Goal: Information Seeking & Learning: Learn about a topic

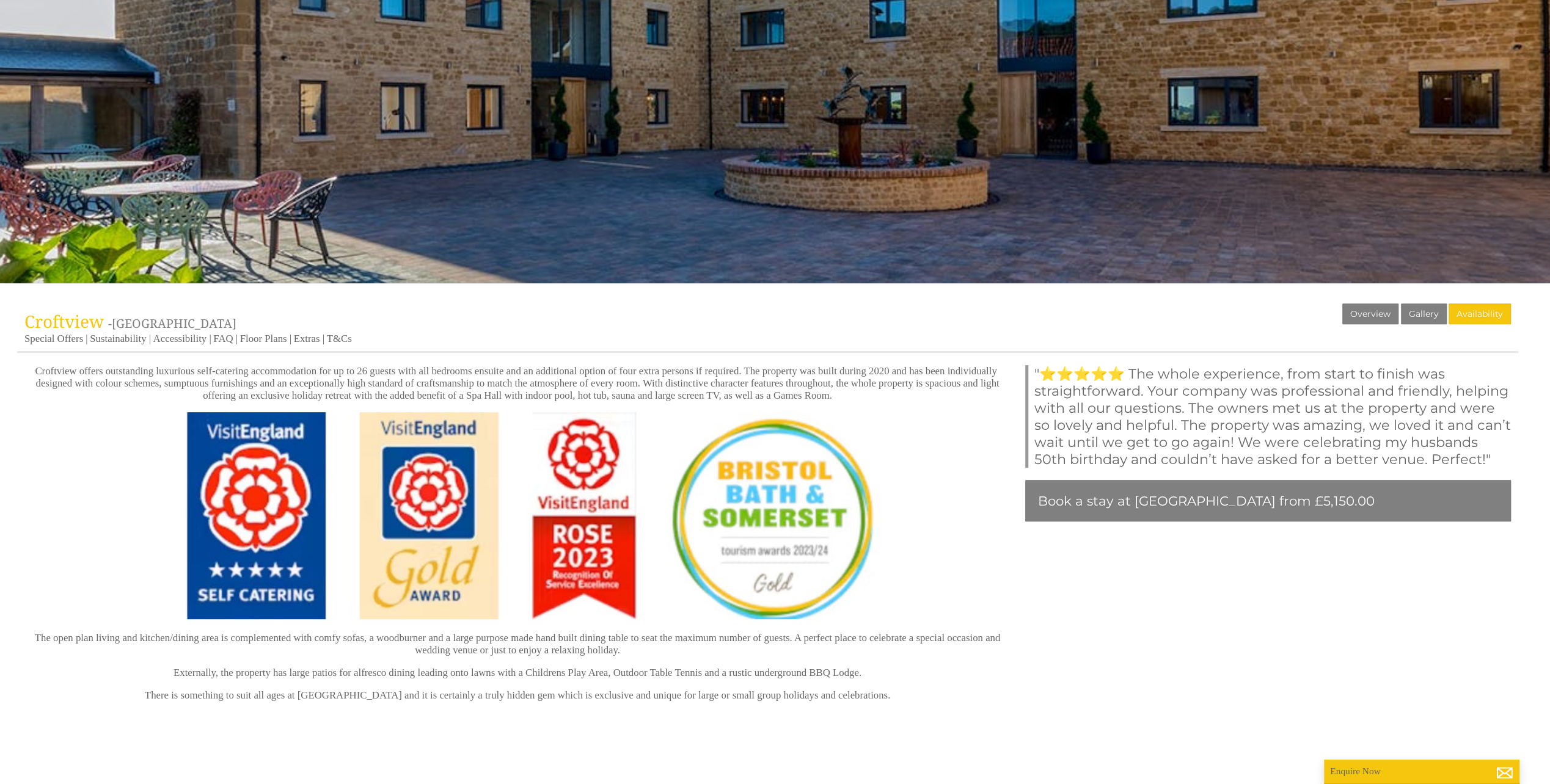
scroll to position [305, 0]
click at [1436, 307] on link "Gallery" at bounding box center [1423, 313] width 46 height 21
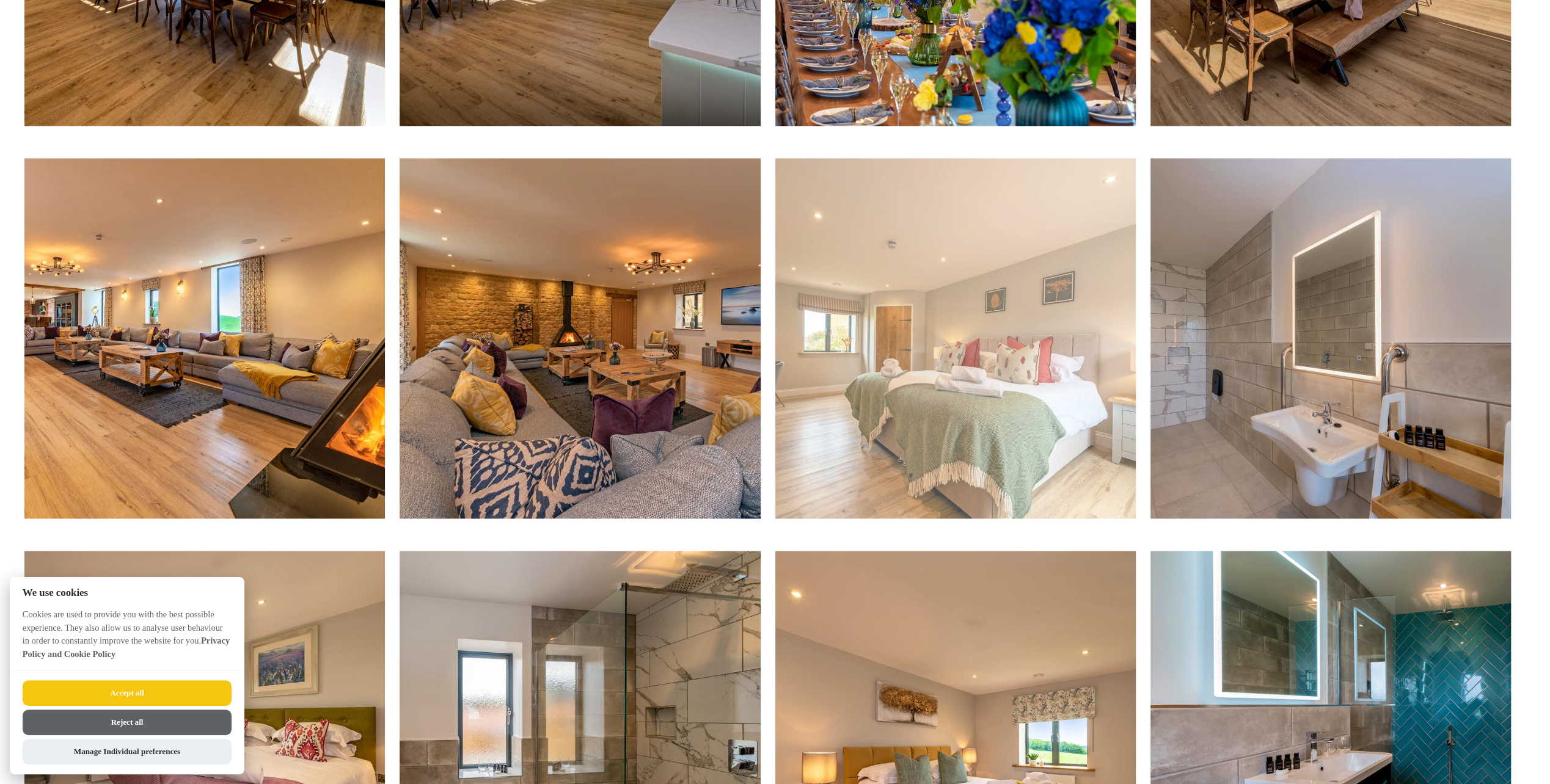
scroll to position [1710, 0]
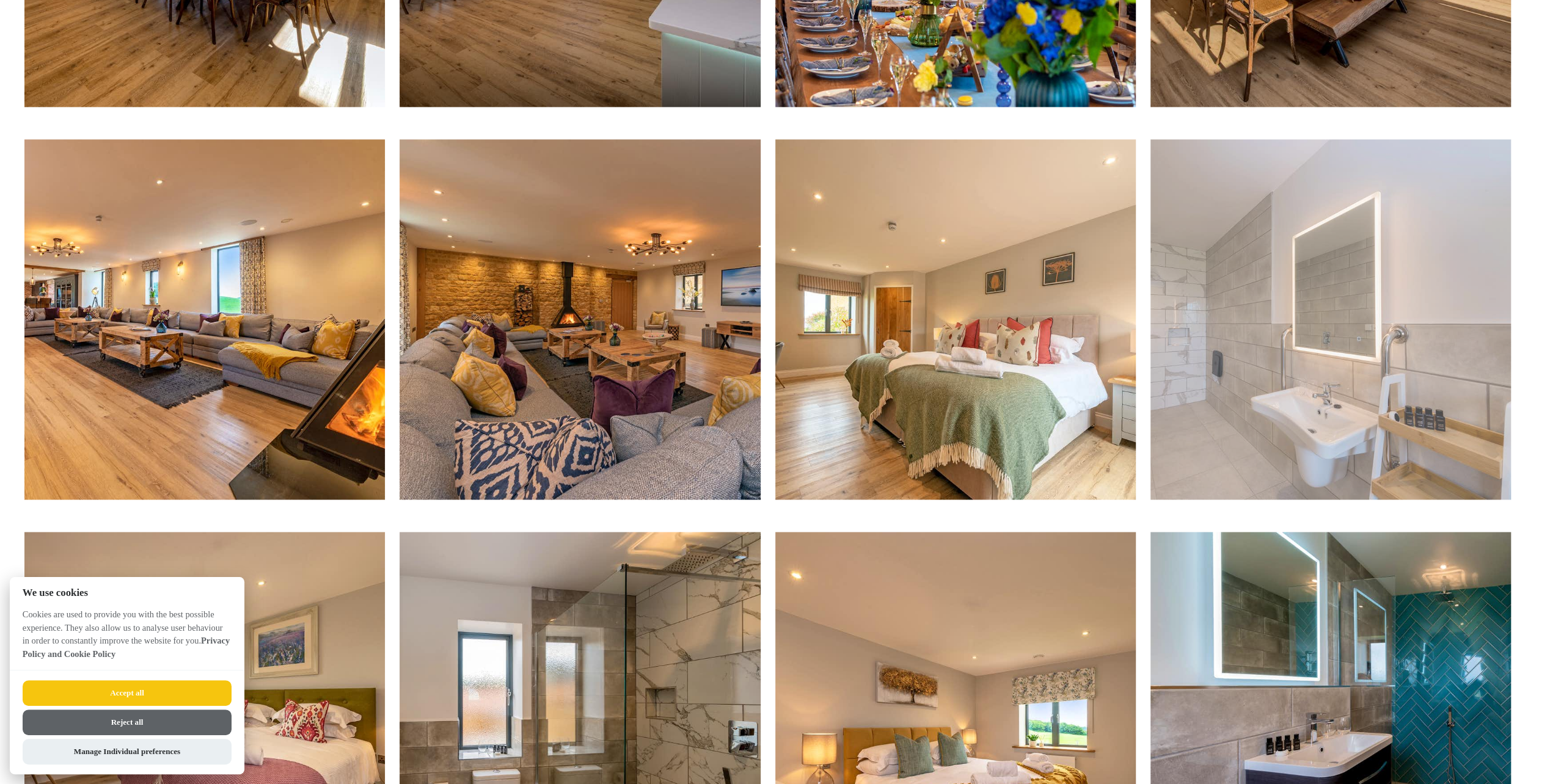
click at [1206, 394] on img at bounding box center [1330, 319] width 360 height 360
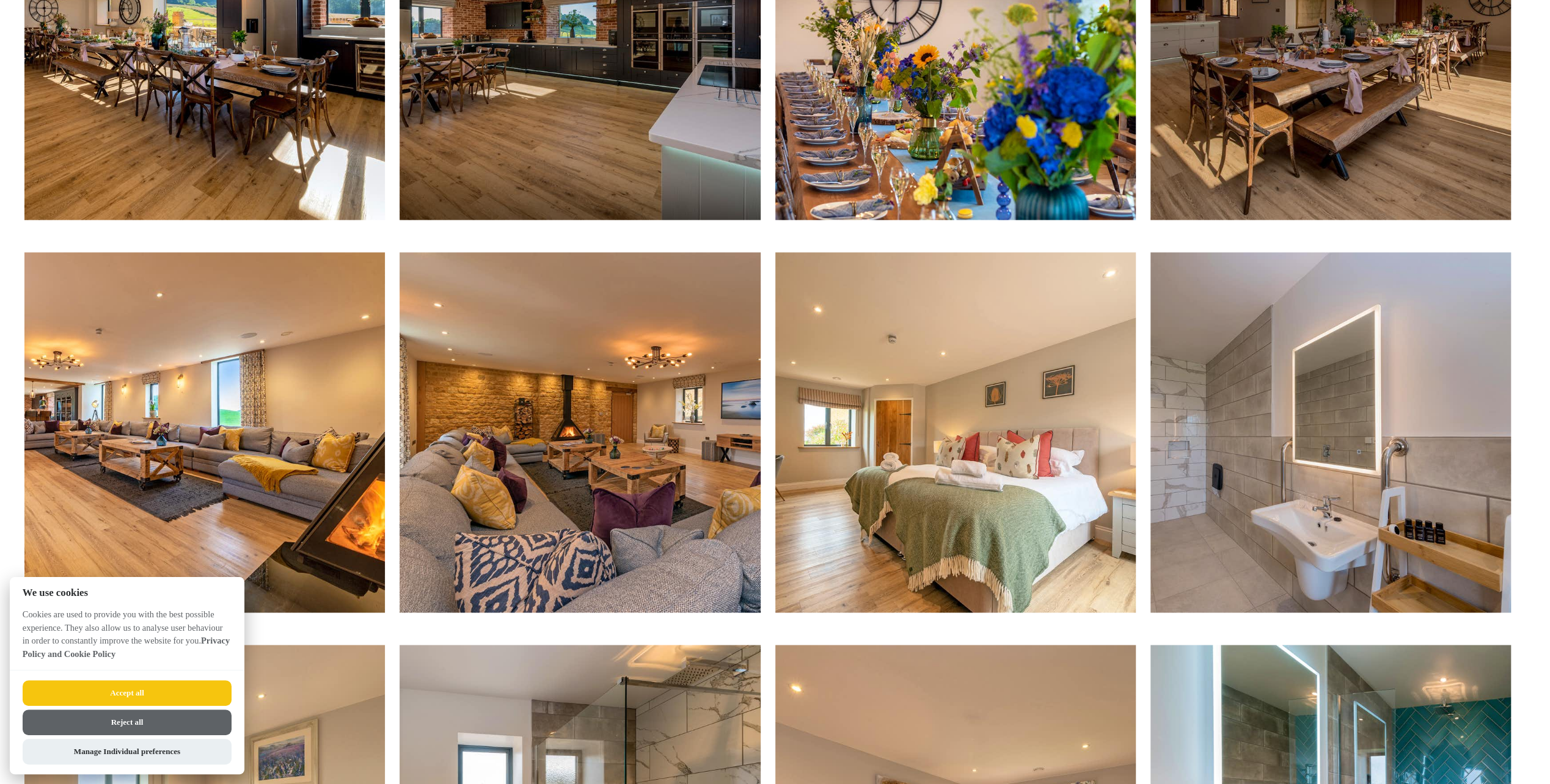
scroll to position [1588, 0]
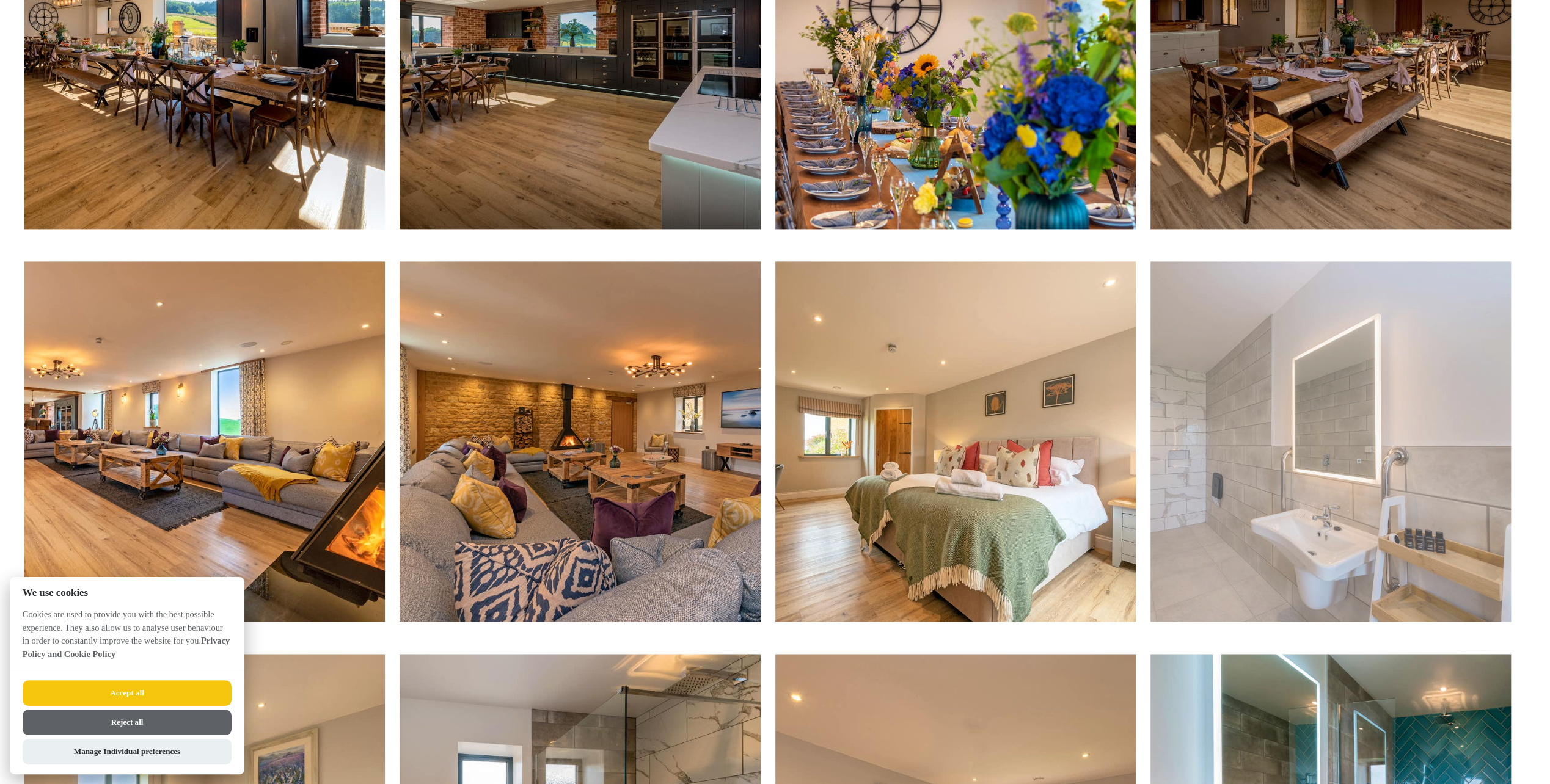
click at [1218, 449] on img at bounding box center [1330, 441] width 360 height 360
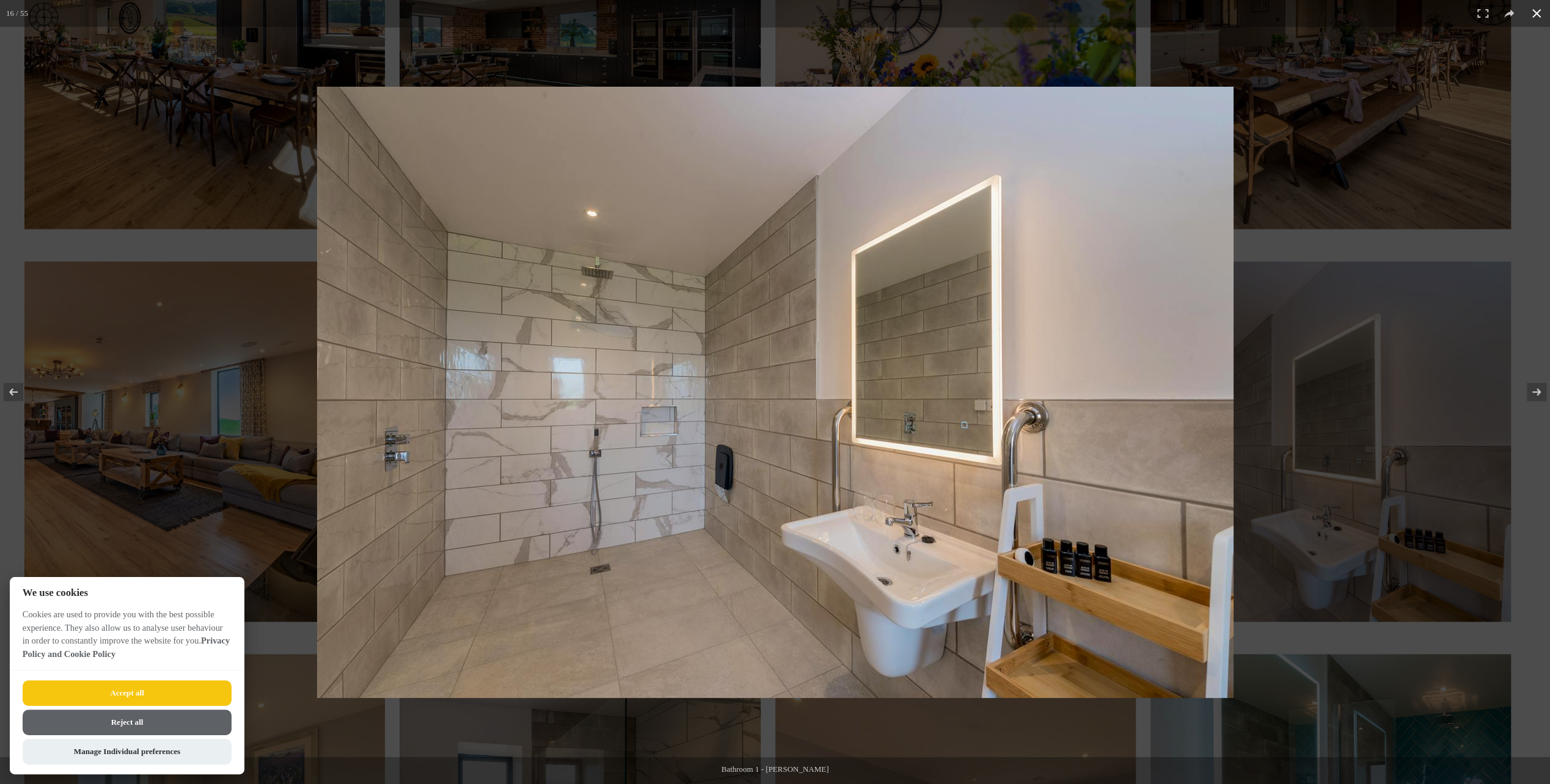
click at [1271, 144] on div at bounding box center [966, 415] width 1297 height 657
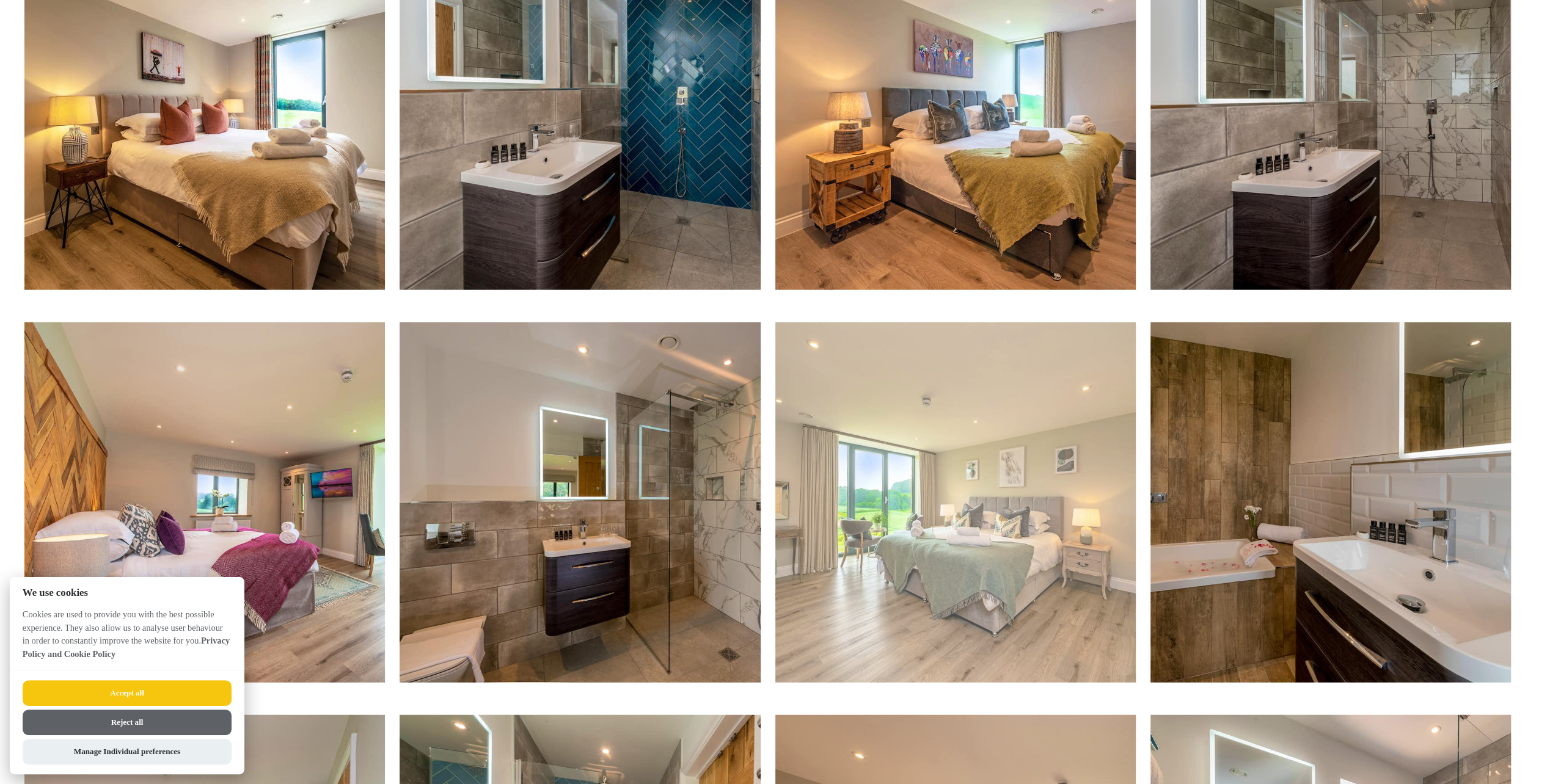
scroll to position [2809, 0]
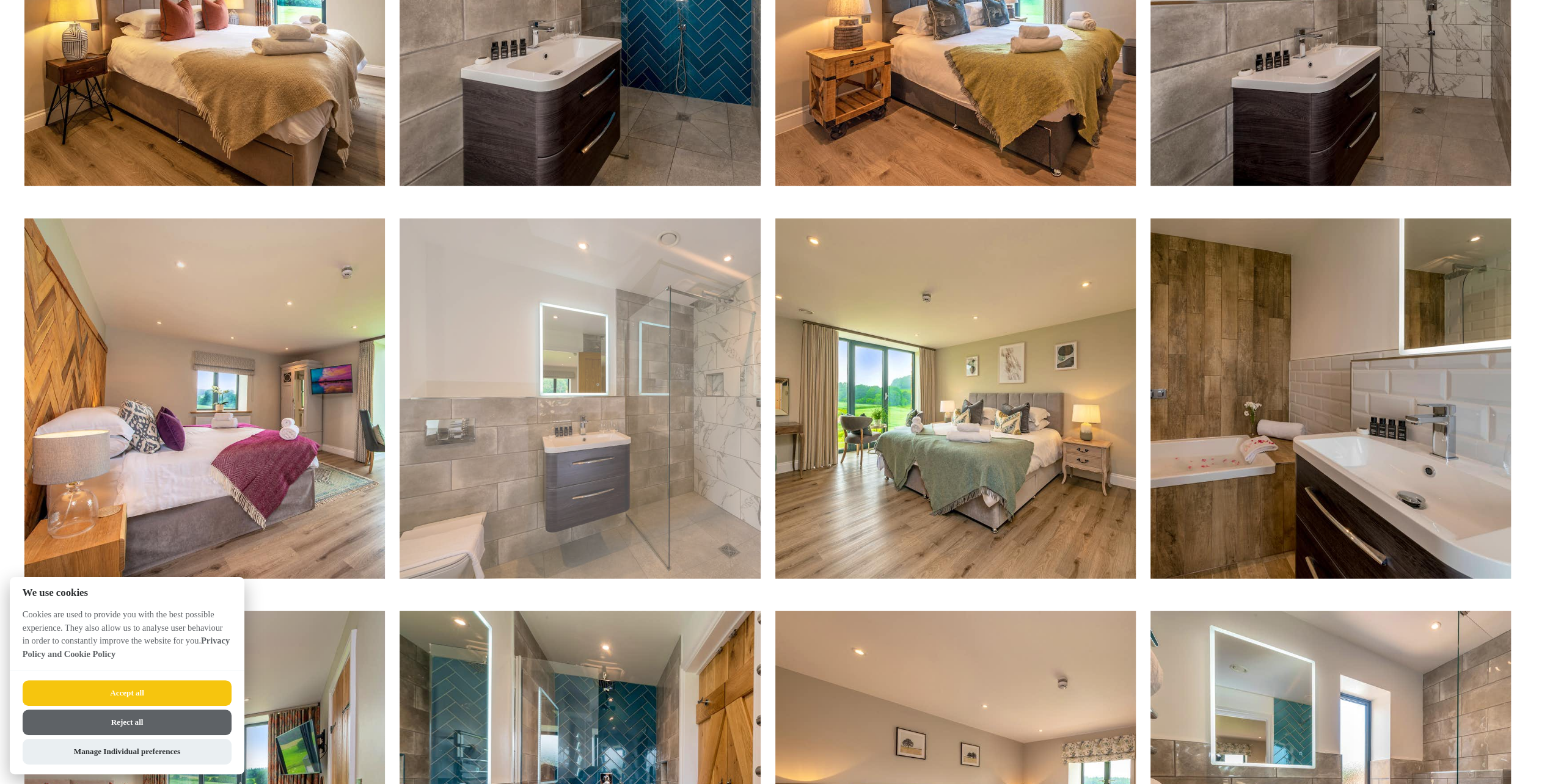
click at [582, 457] on img at bounding box center [579, 399] width 360 height 360
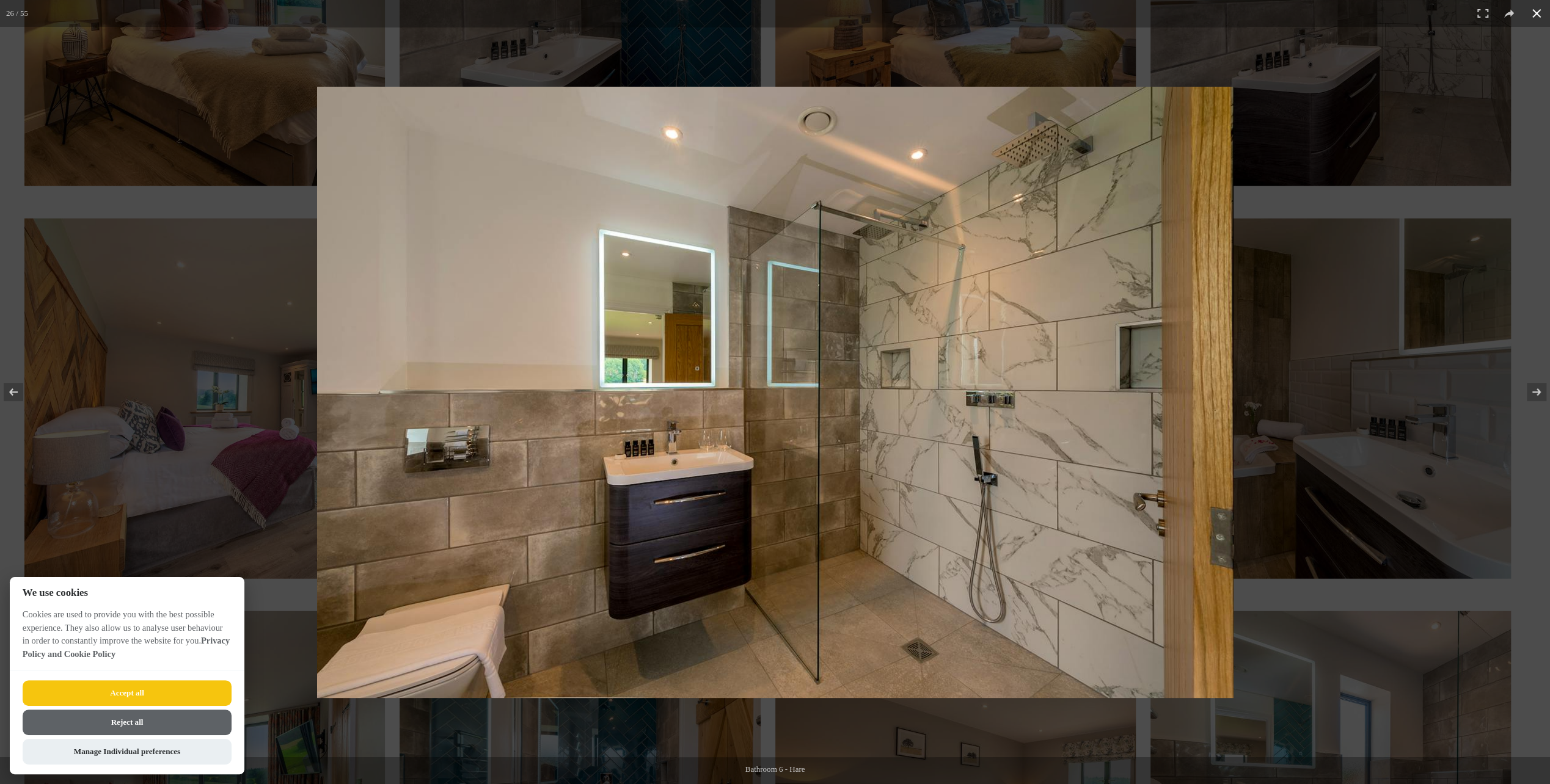
click at [1401, 111] on div at bounding box center [966, 415] width 1297 height 657
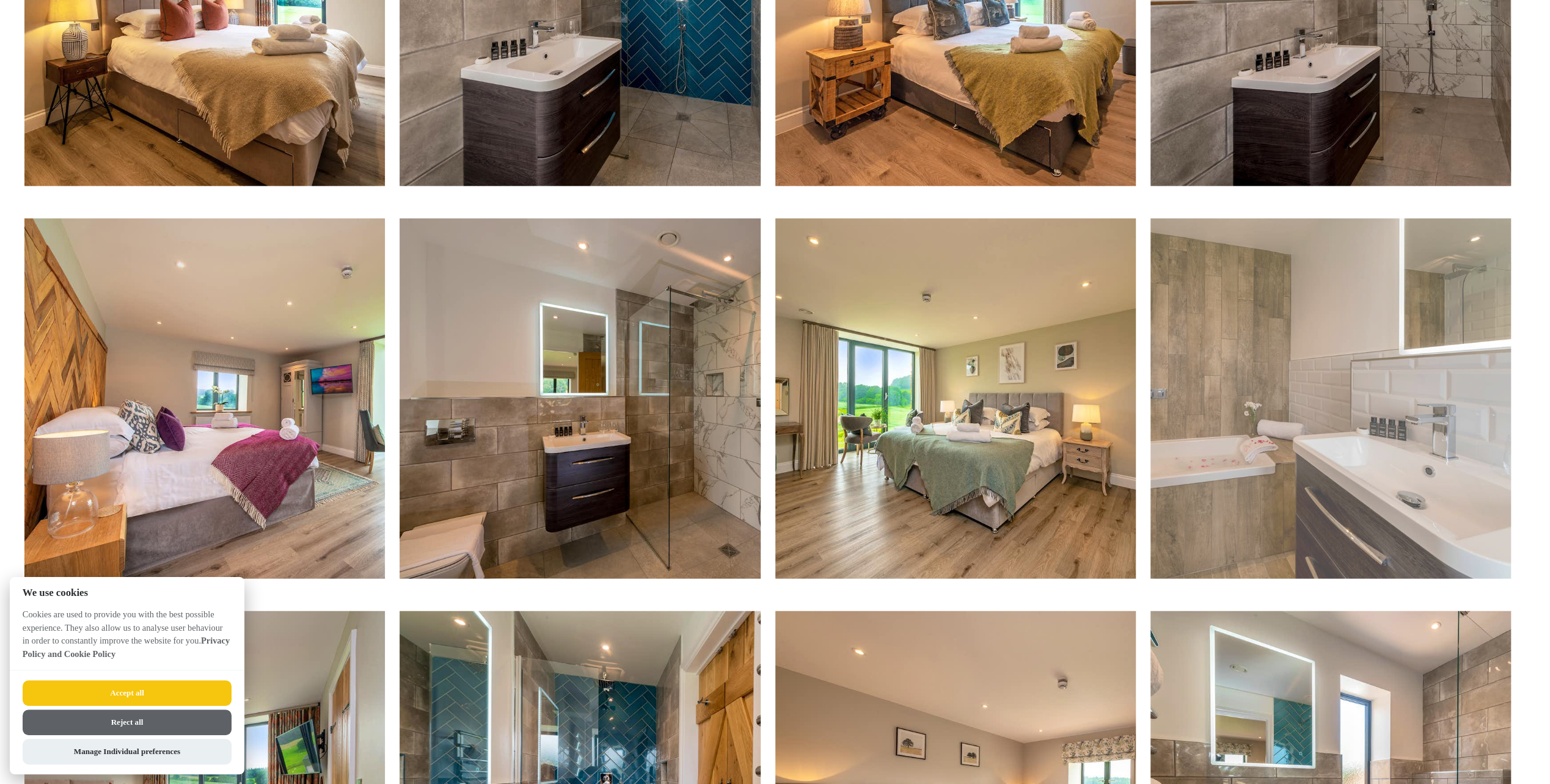
click at [1392, 382] on img at bounding box center [1330, 399] width 360 height 360
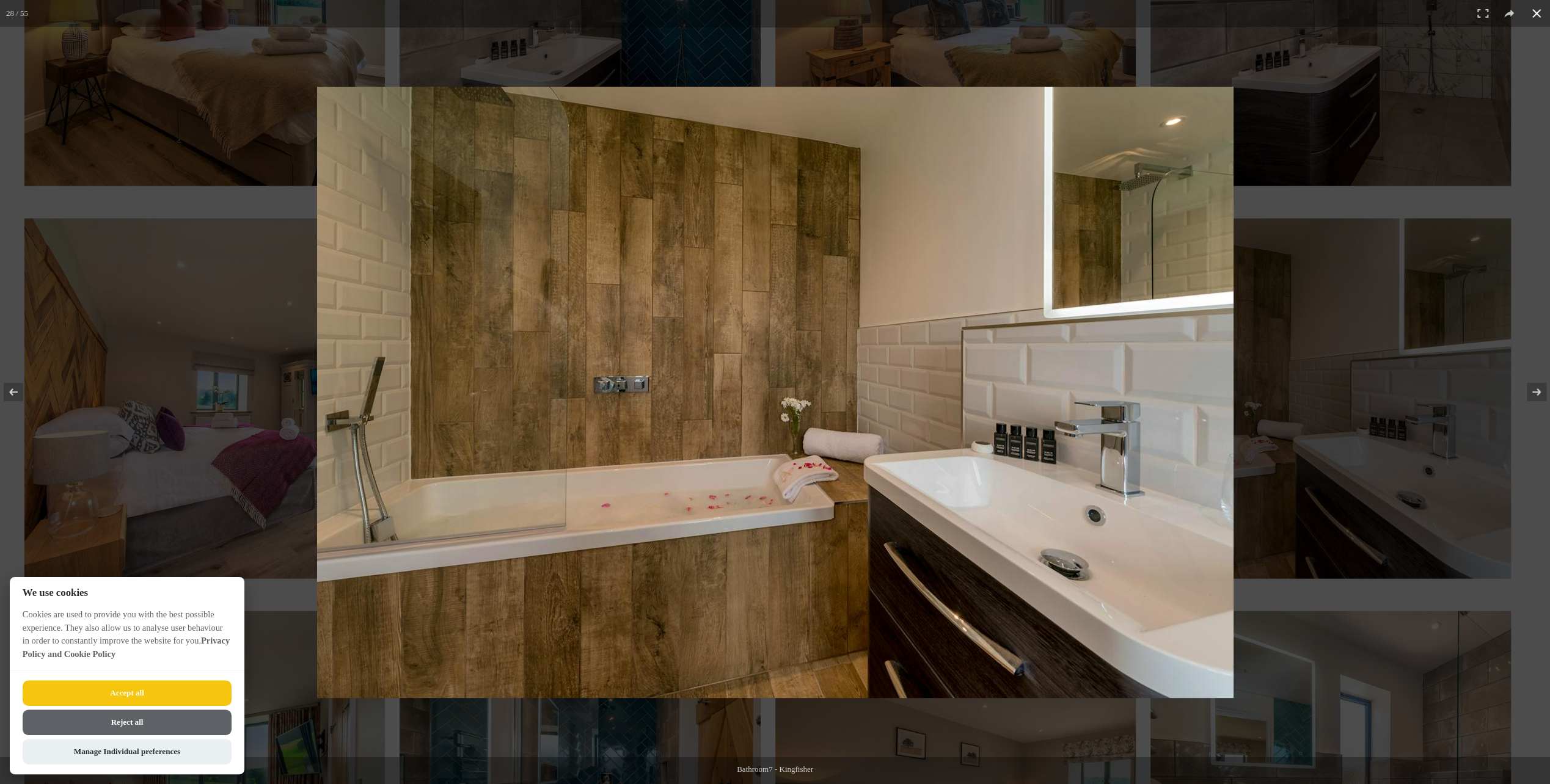
click at [1518, 257] on div at bounding box center [966, 415] width 1297 height 657
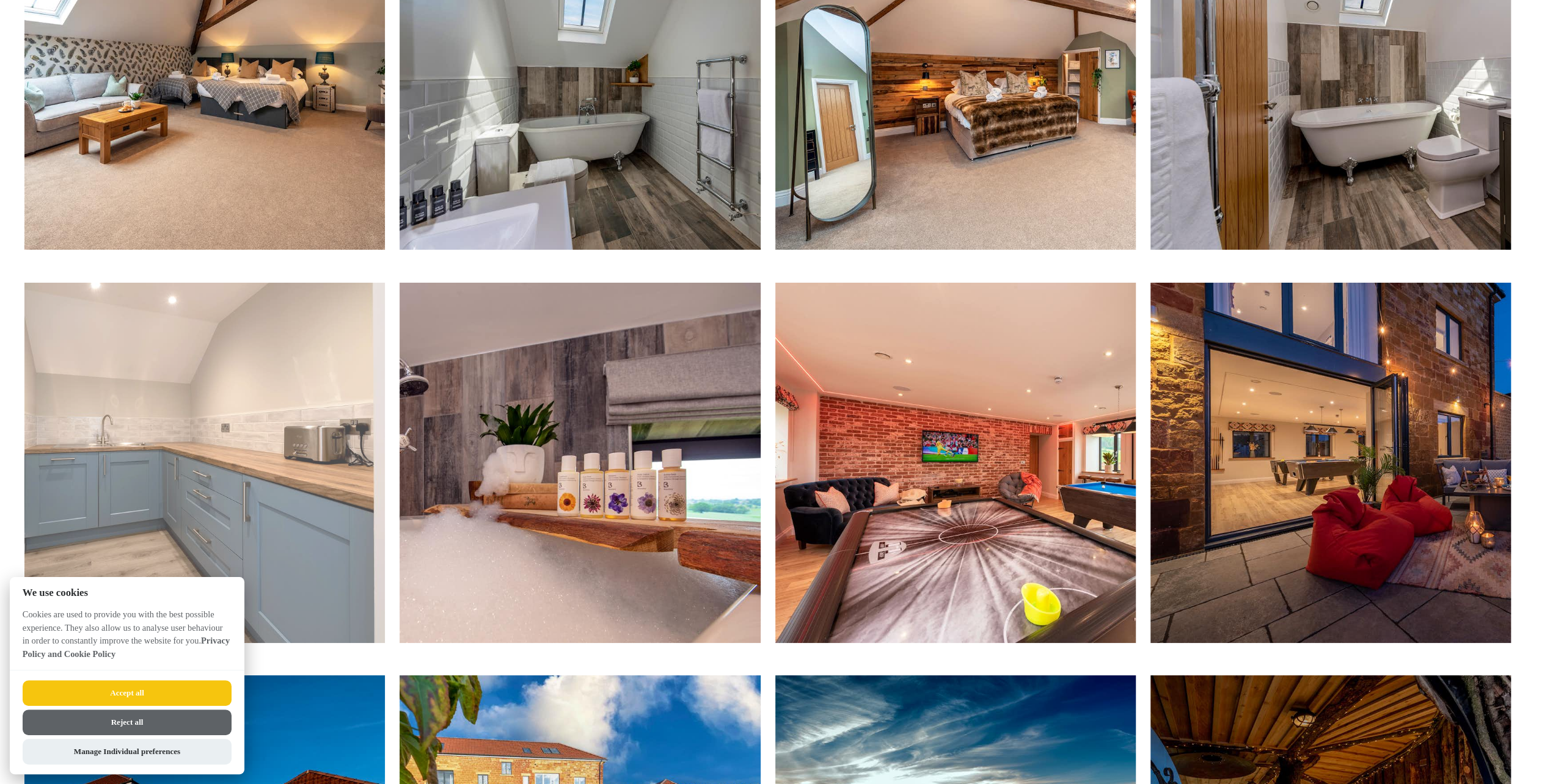
scroll to position [4336, 0]
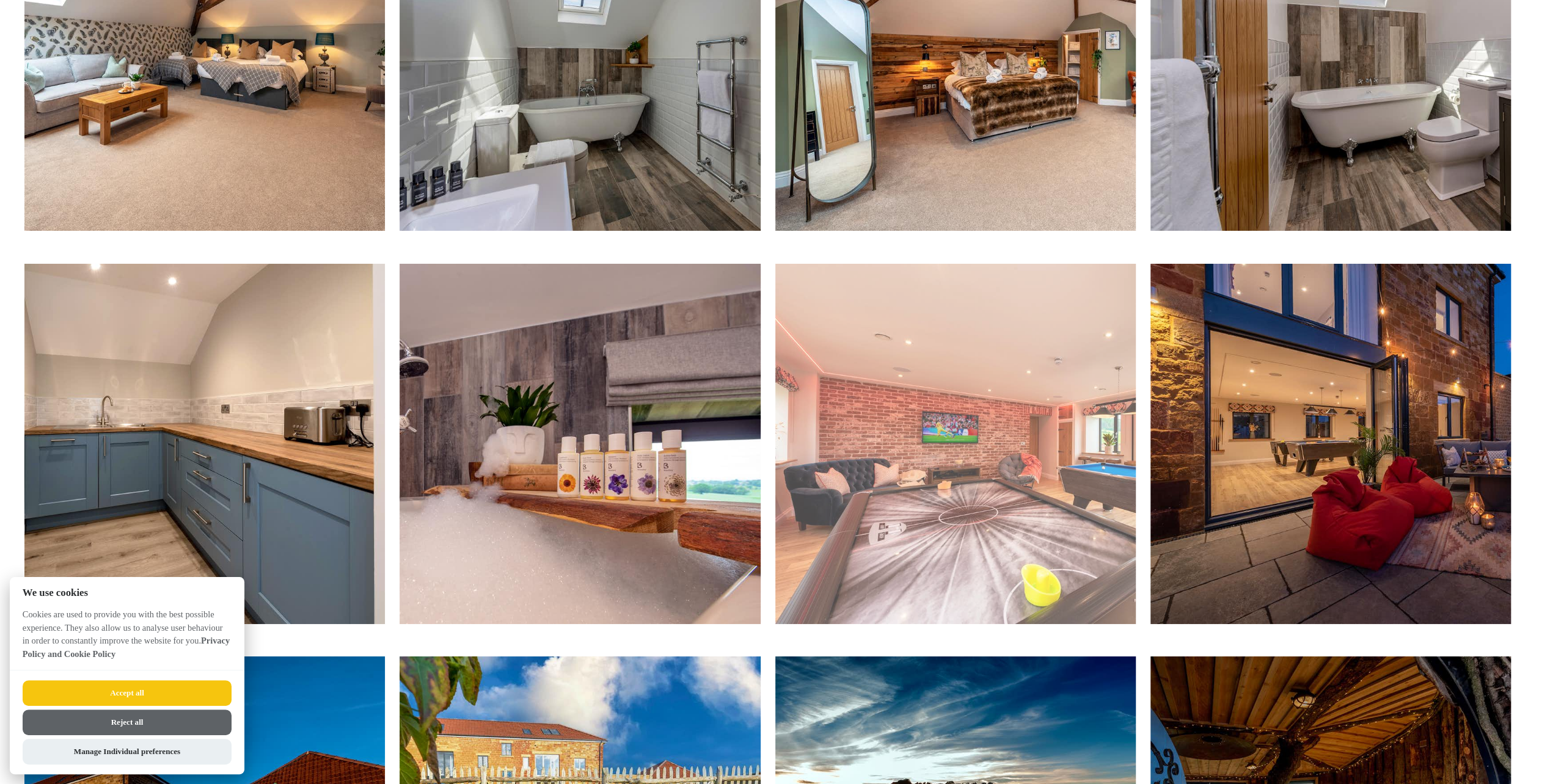
click at [1067, 448] on img at bounding box center [955, 443] width 360 height 360
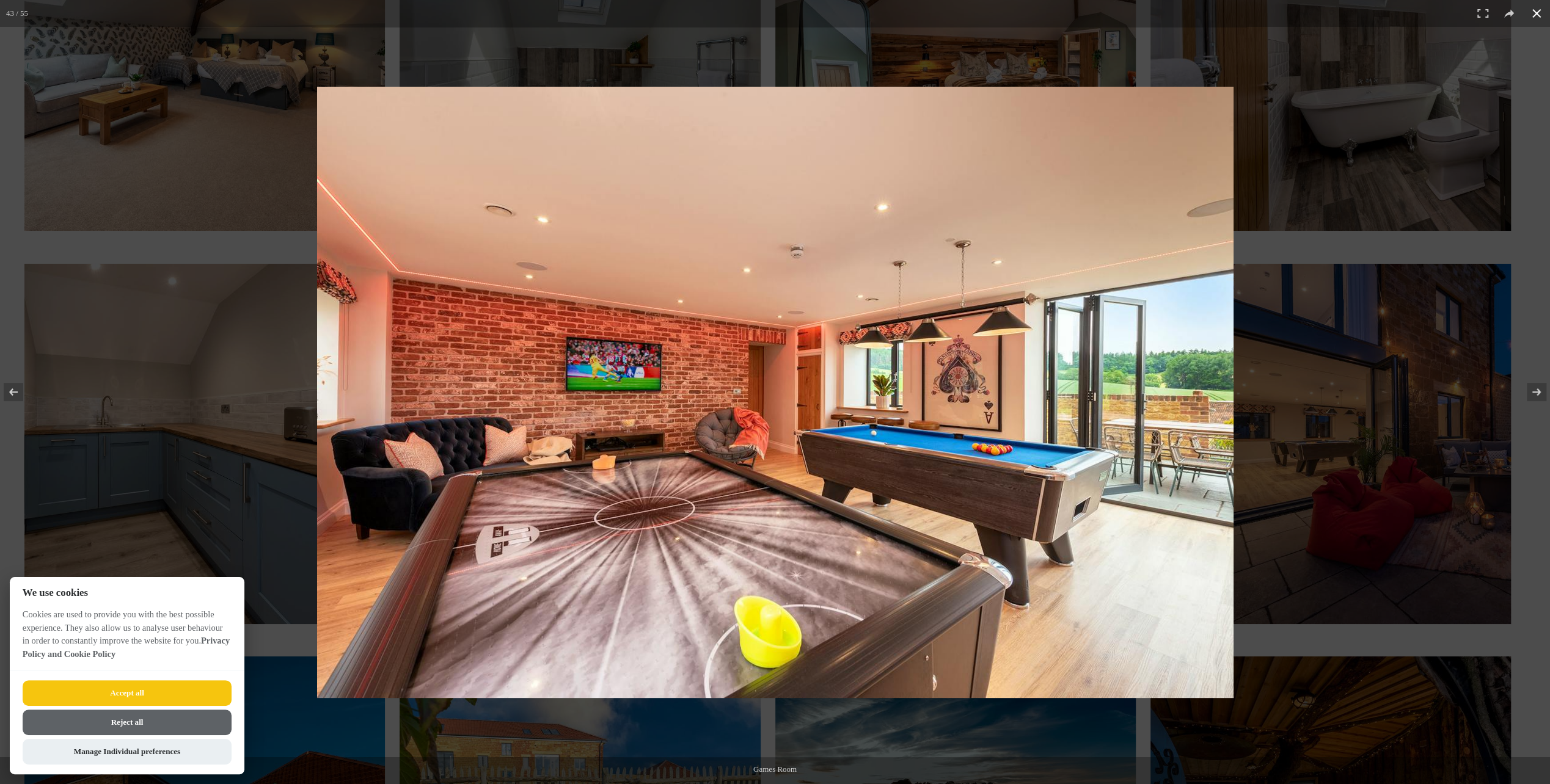
click at [1336, 402] on div at bounding box center [966, 415] width 1297 height 657
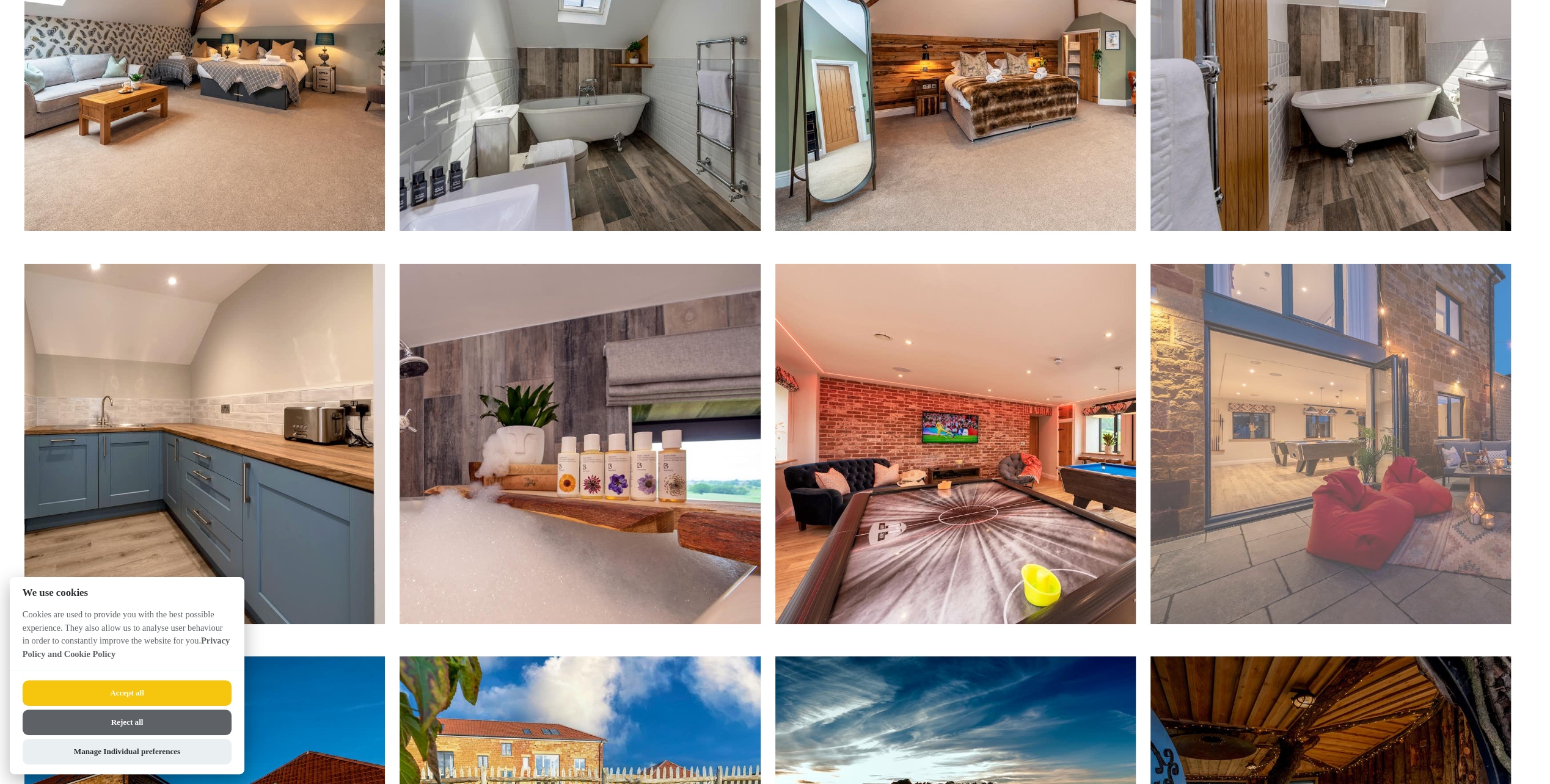
click at [1349, 476] on img at bounding box center [1330, 443] width 360 height 360
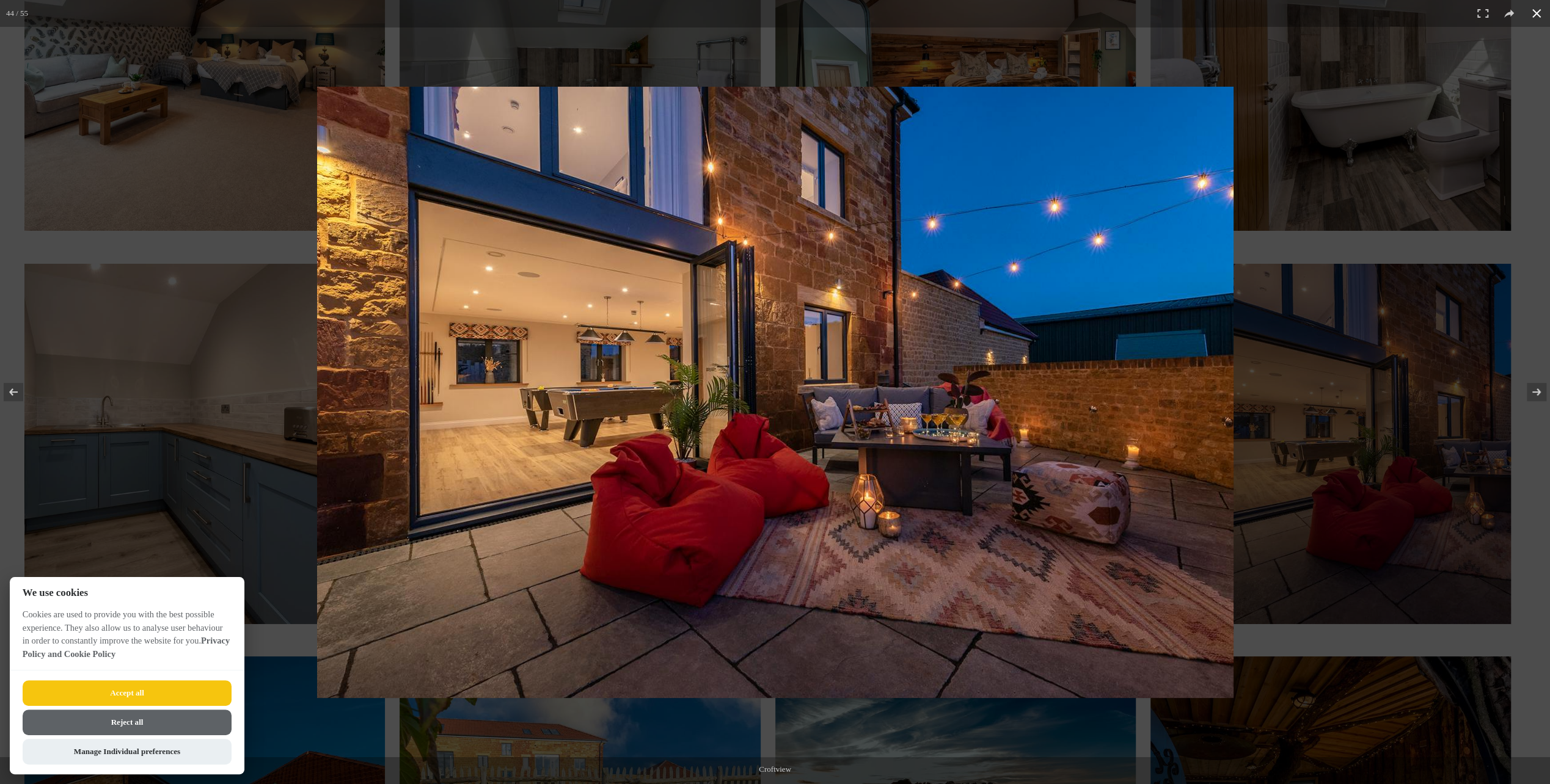
click at [1349, 477] on div at bounding box center [966, 415] width 1297 height 657
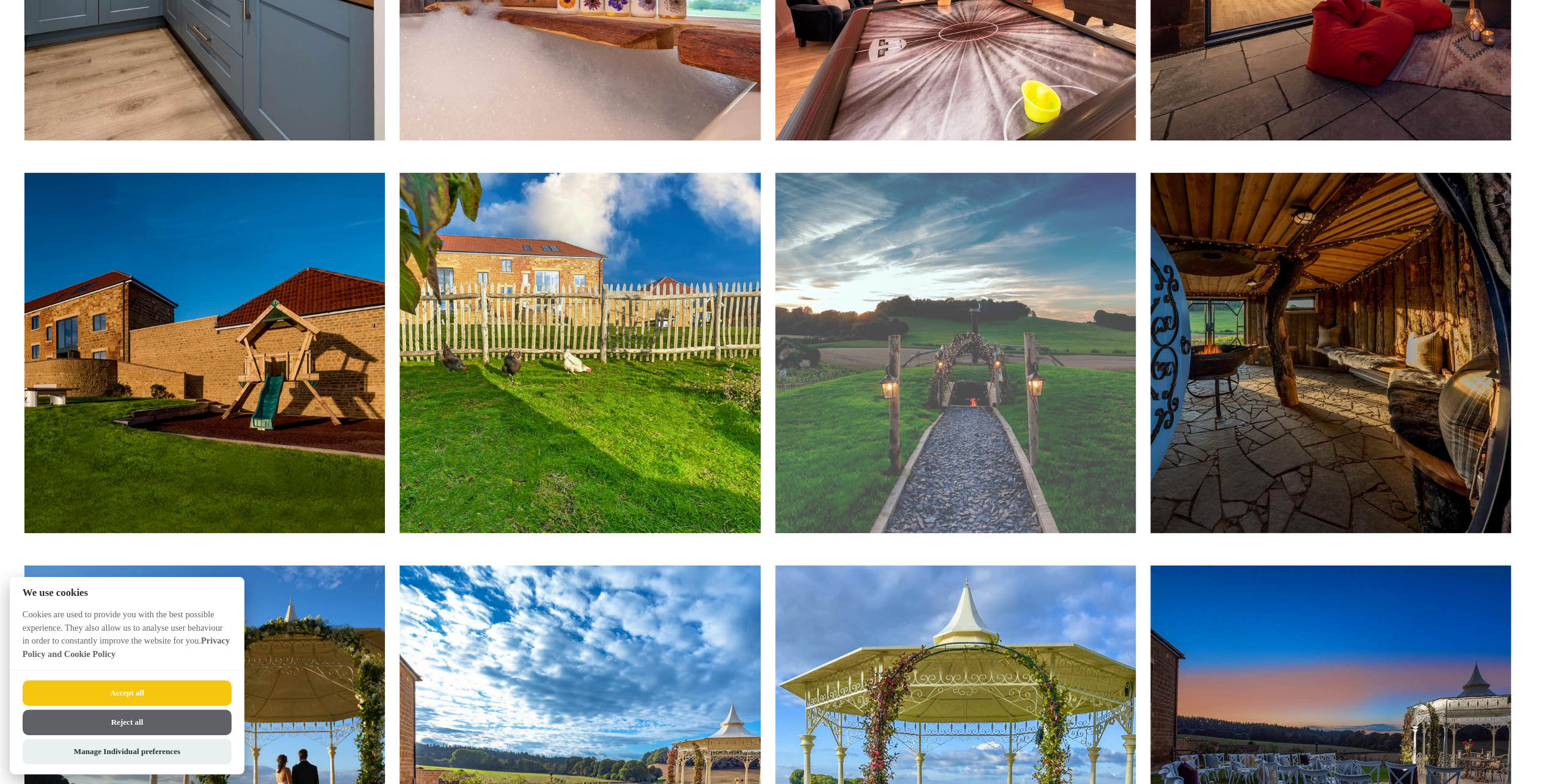
scroll to position [4825, 0]
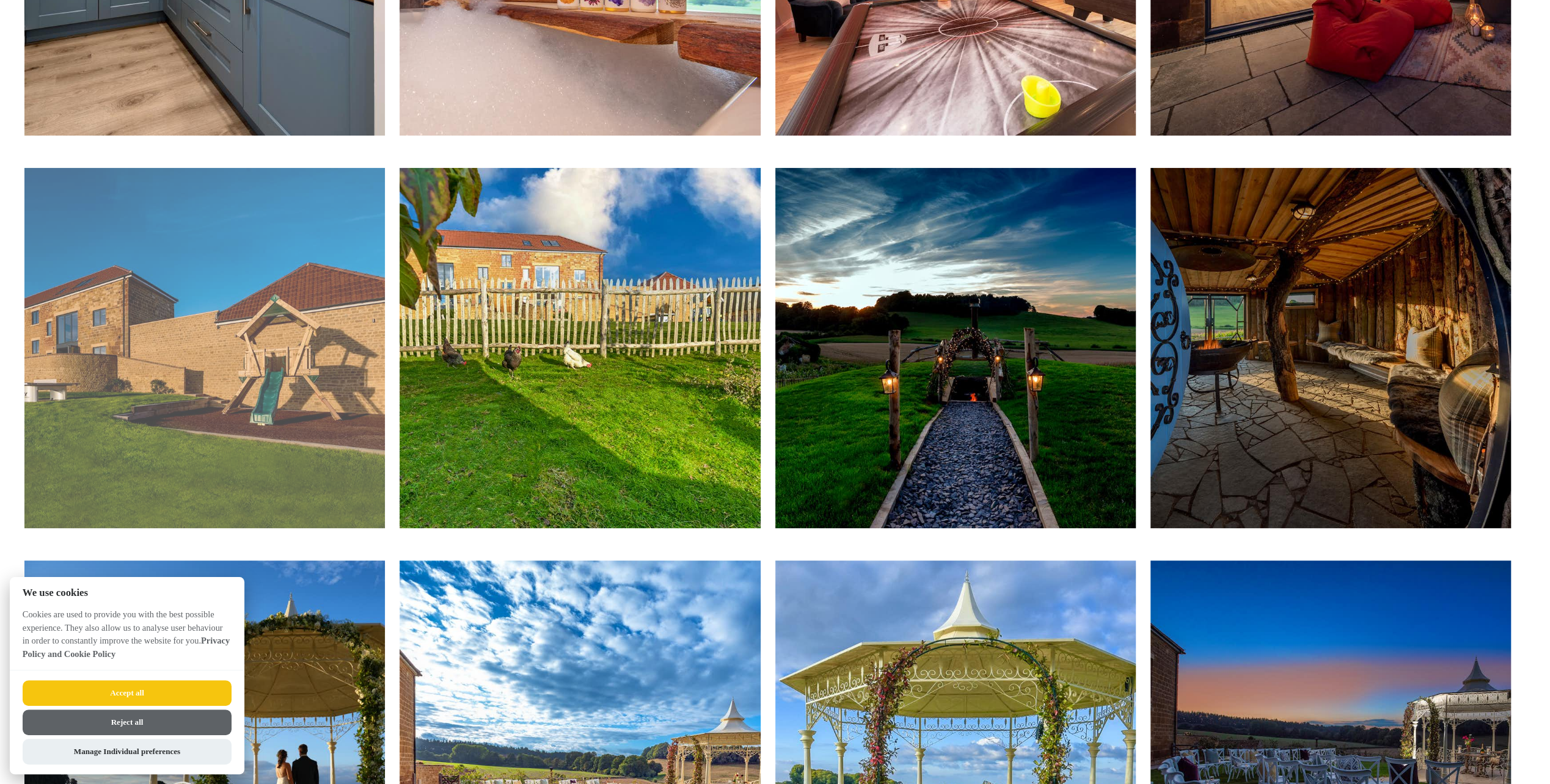
click at [307, 436] on img at bounding box center [204, 348] width 360 height 360
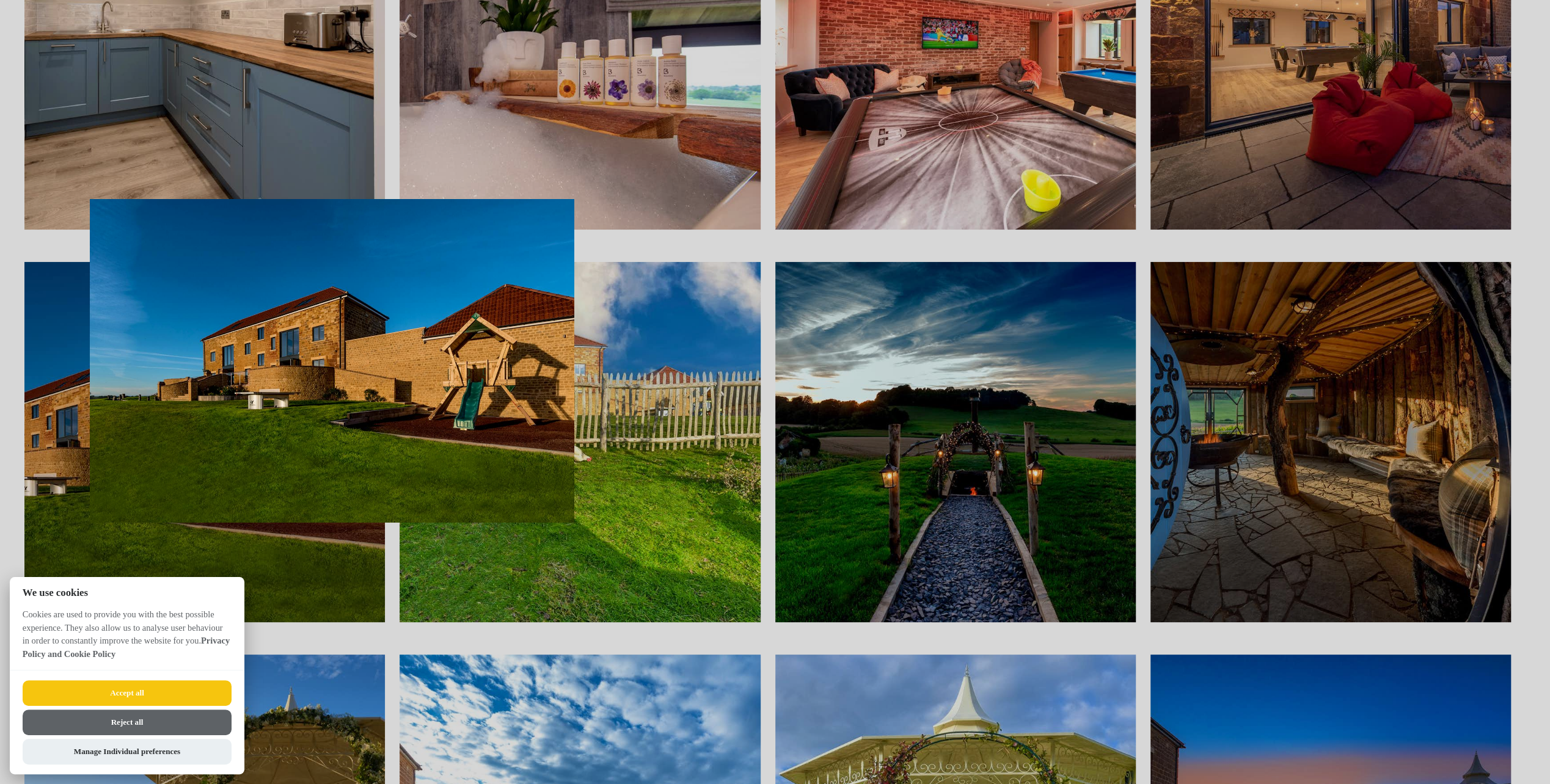
scroll to position [4703, 0]
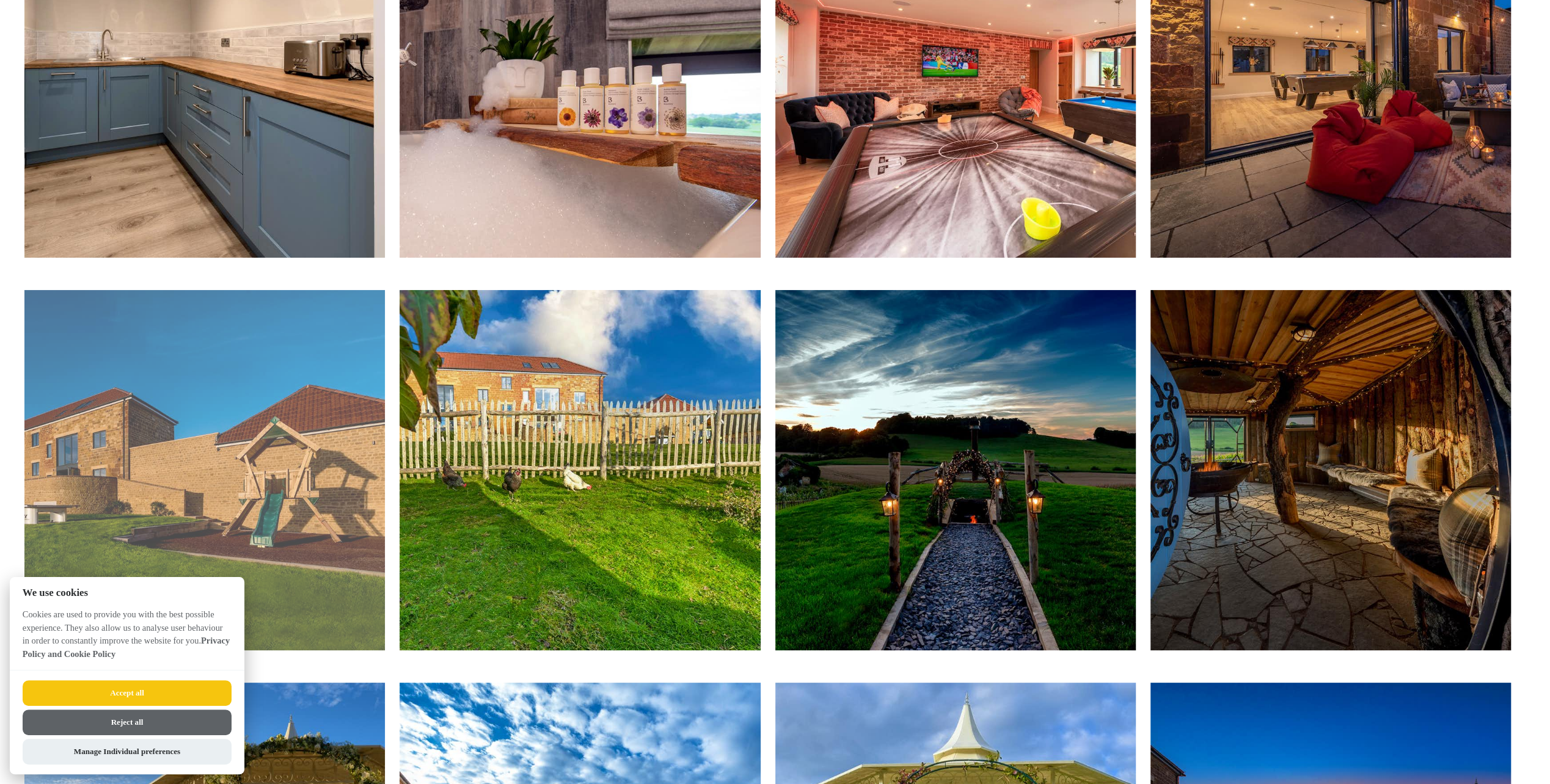
click at [290, 453] on img at bounding box center [204, 470] width 360 height 360
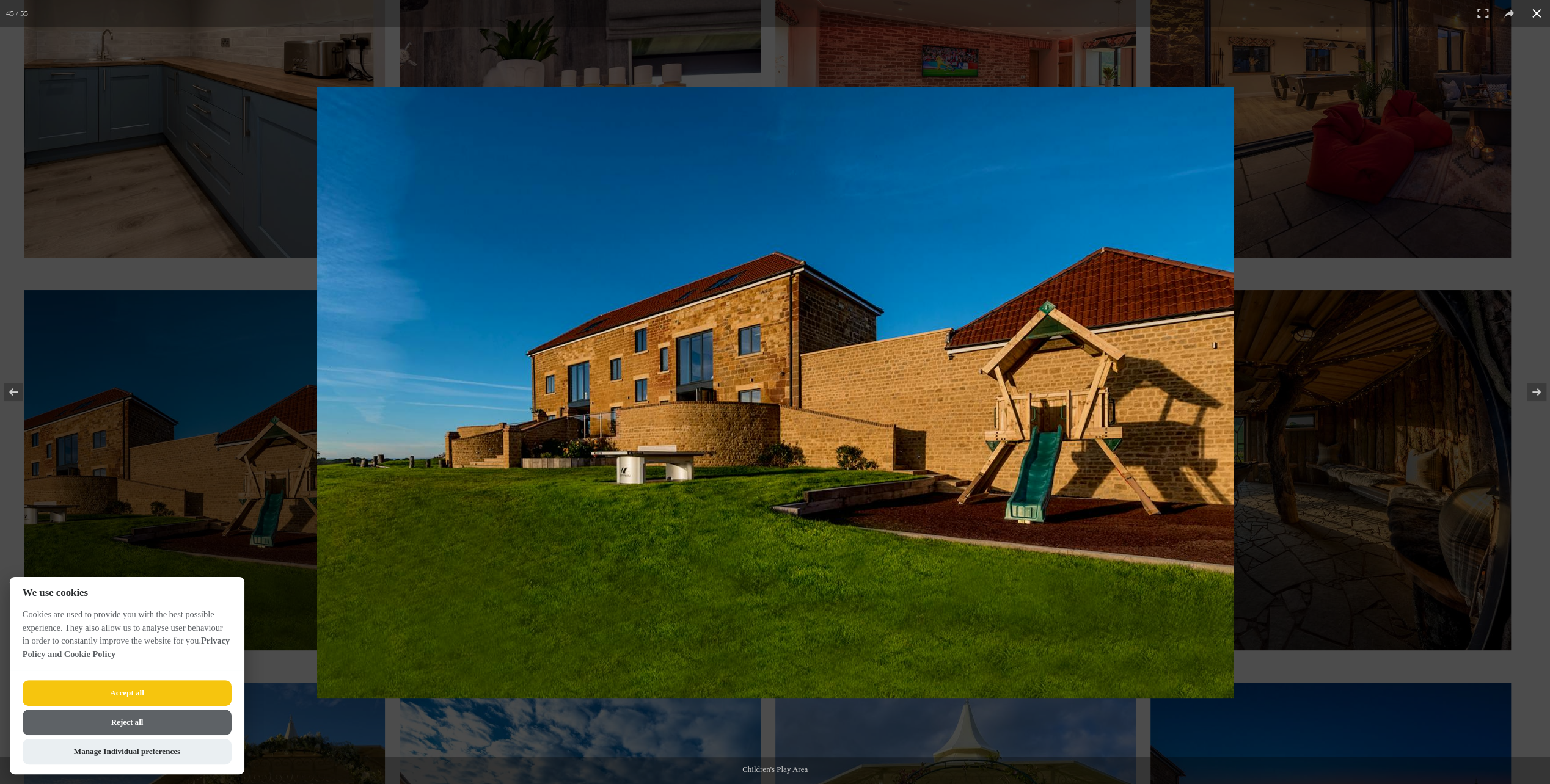
drag, startPoint x: 1320, startPoint y: 413, endPoint x: 1313, endPoint y: 418, distance: 8.6
click at [1318, 414] on div at bounding box center [966, 415] width 1297 height 657
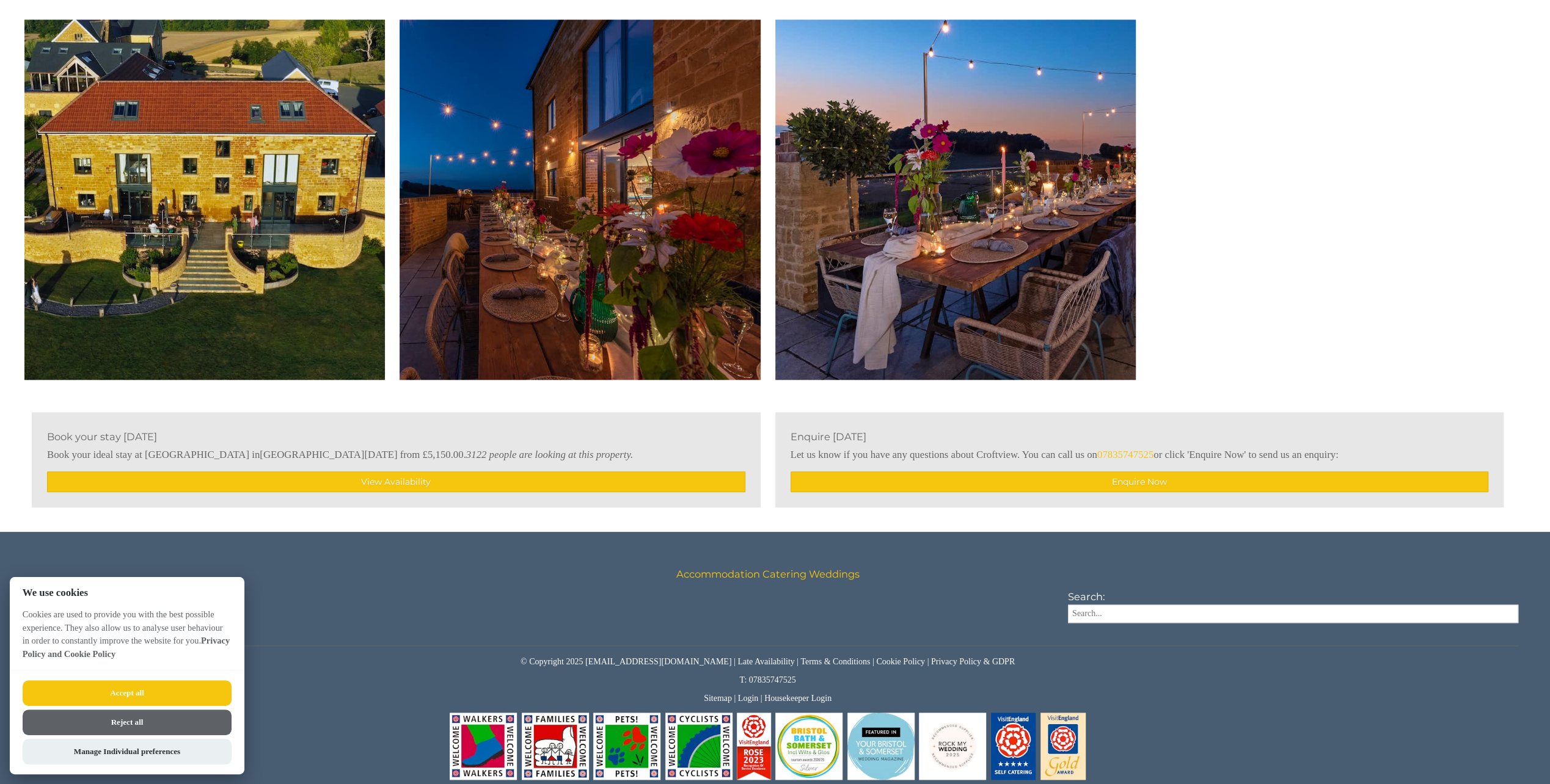
scroll to position [5802, 0]
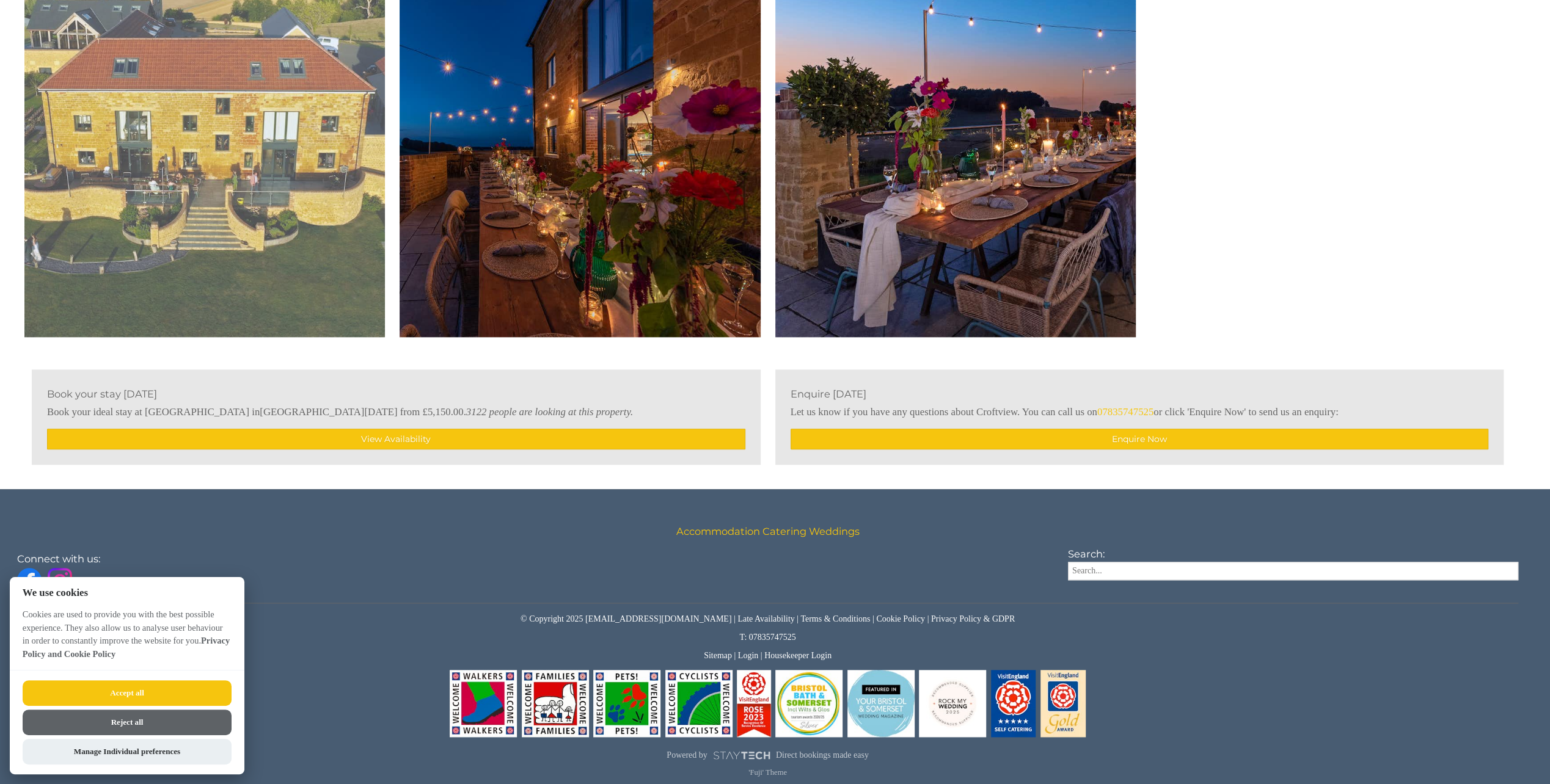
click at [168, 232] on img at bounding box center [204, 156] width 360 height 360
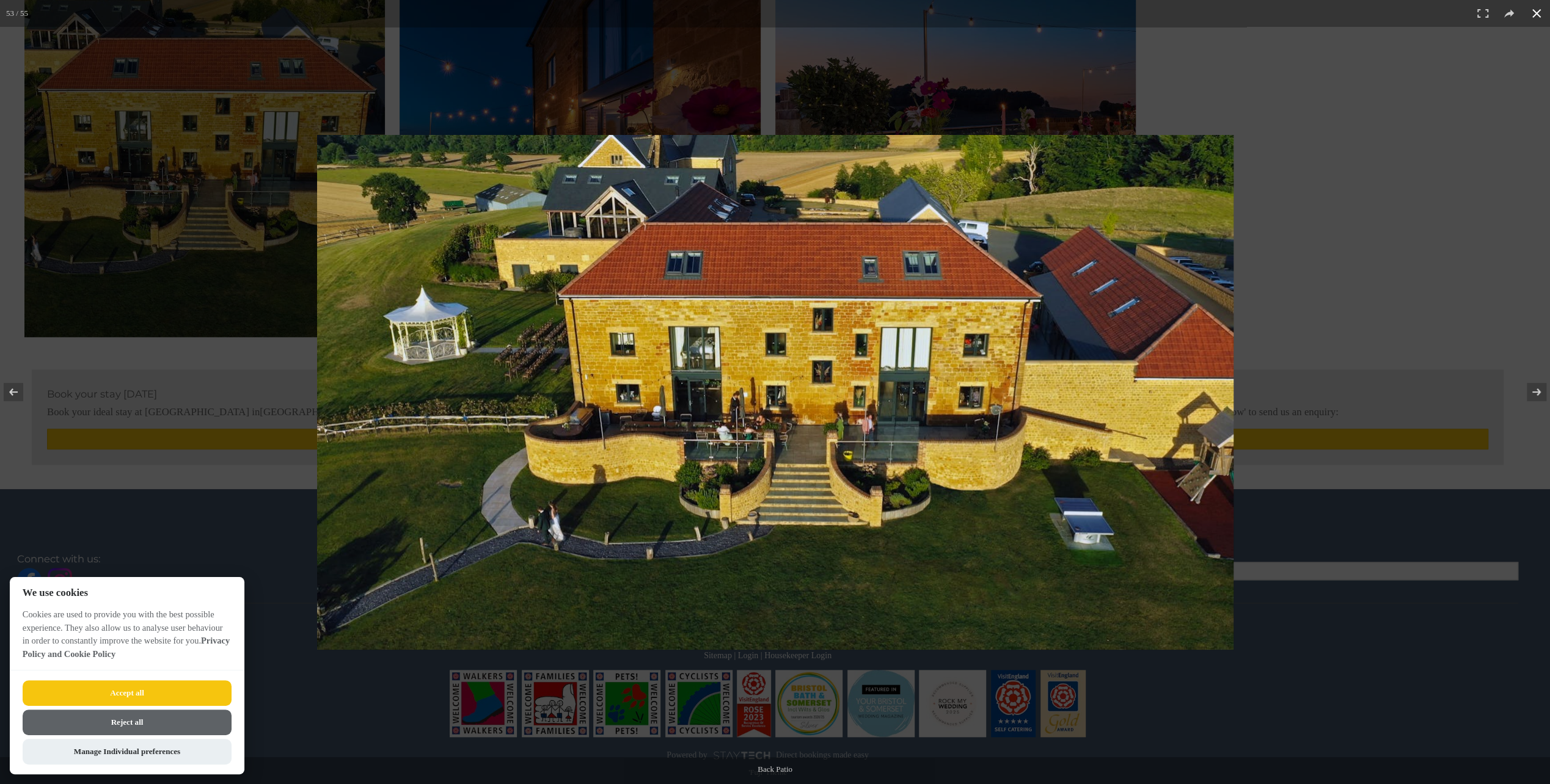
click at [1278, 235] on div at bounding box center [863, 411] width 1092 height 553
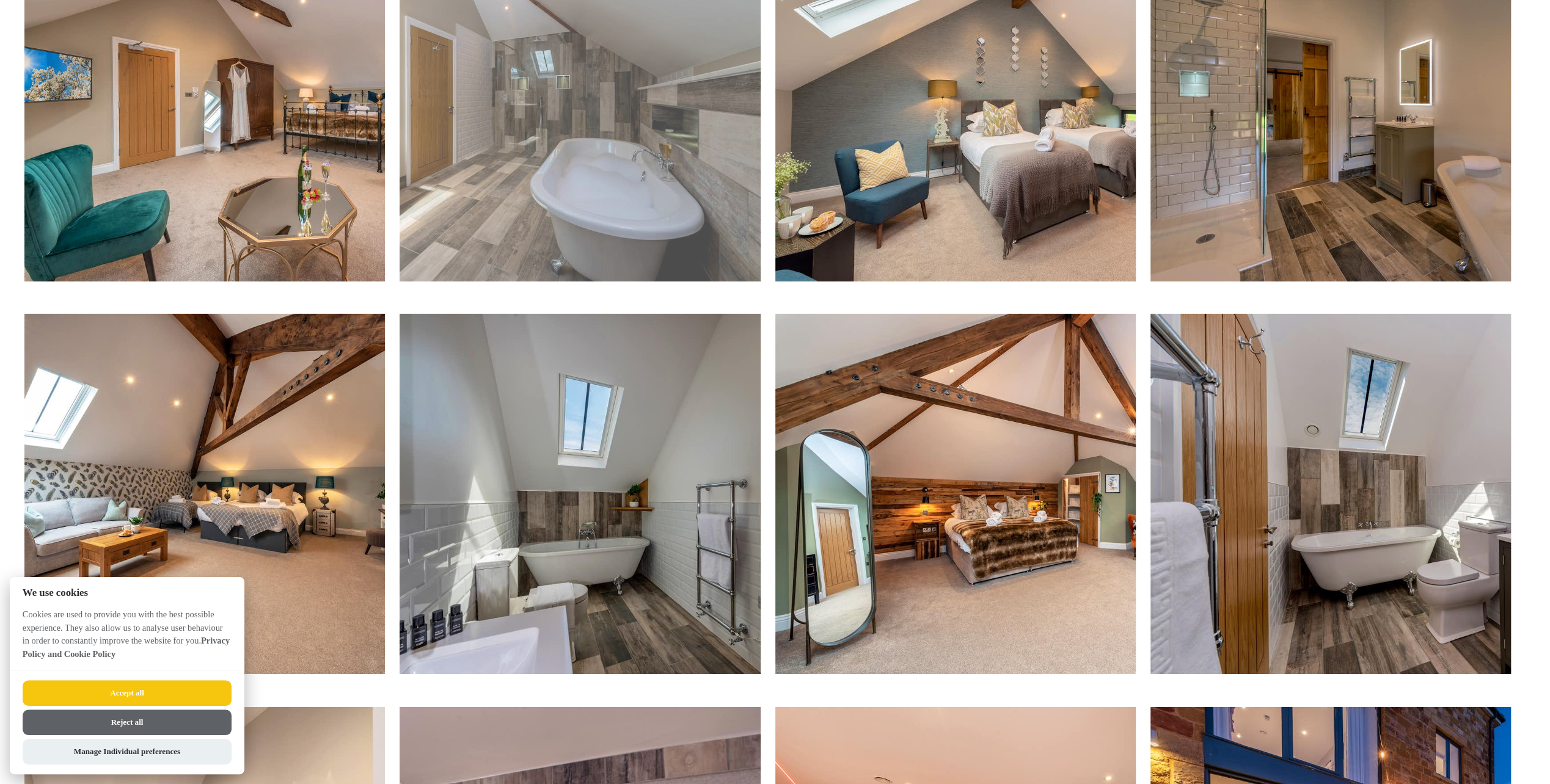
scroll to position [3667, 0]
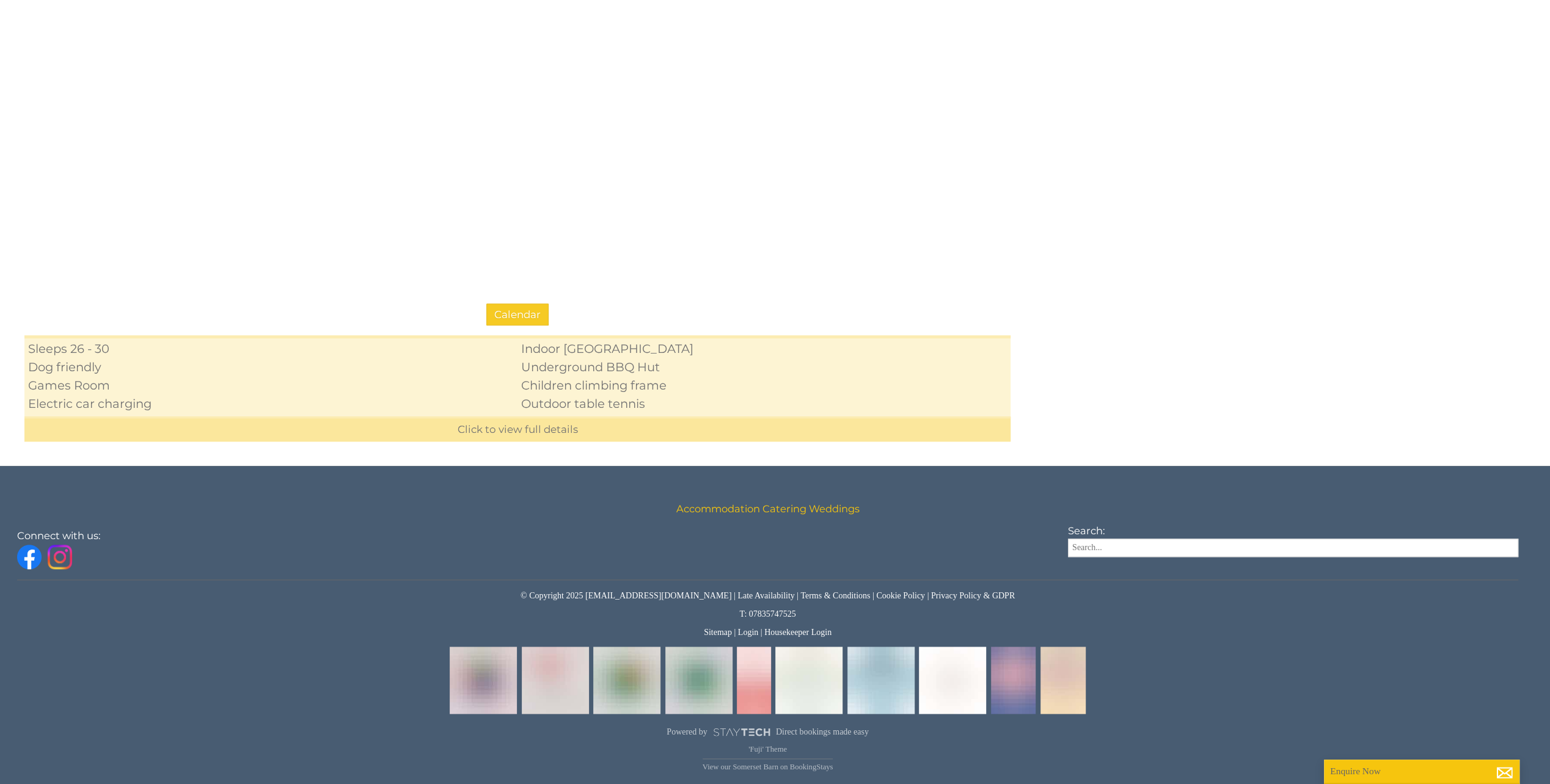
scroll to position [305, 0]
